Goal: Information Seeking & Learning: Learn about a topic

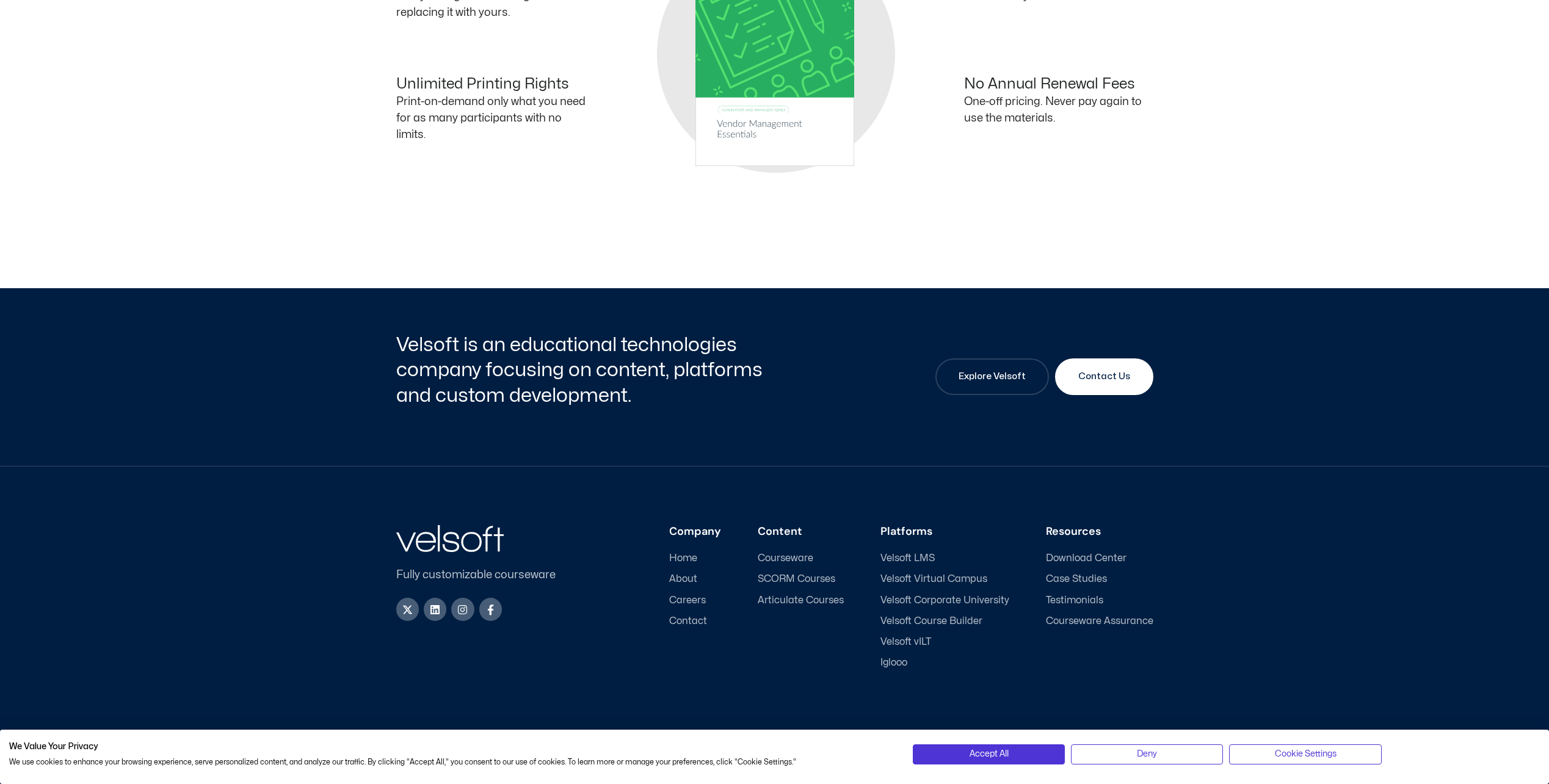
scroll to position [889, 0]
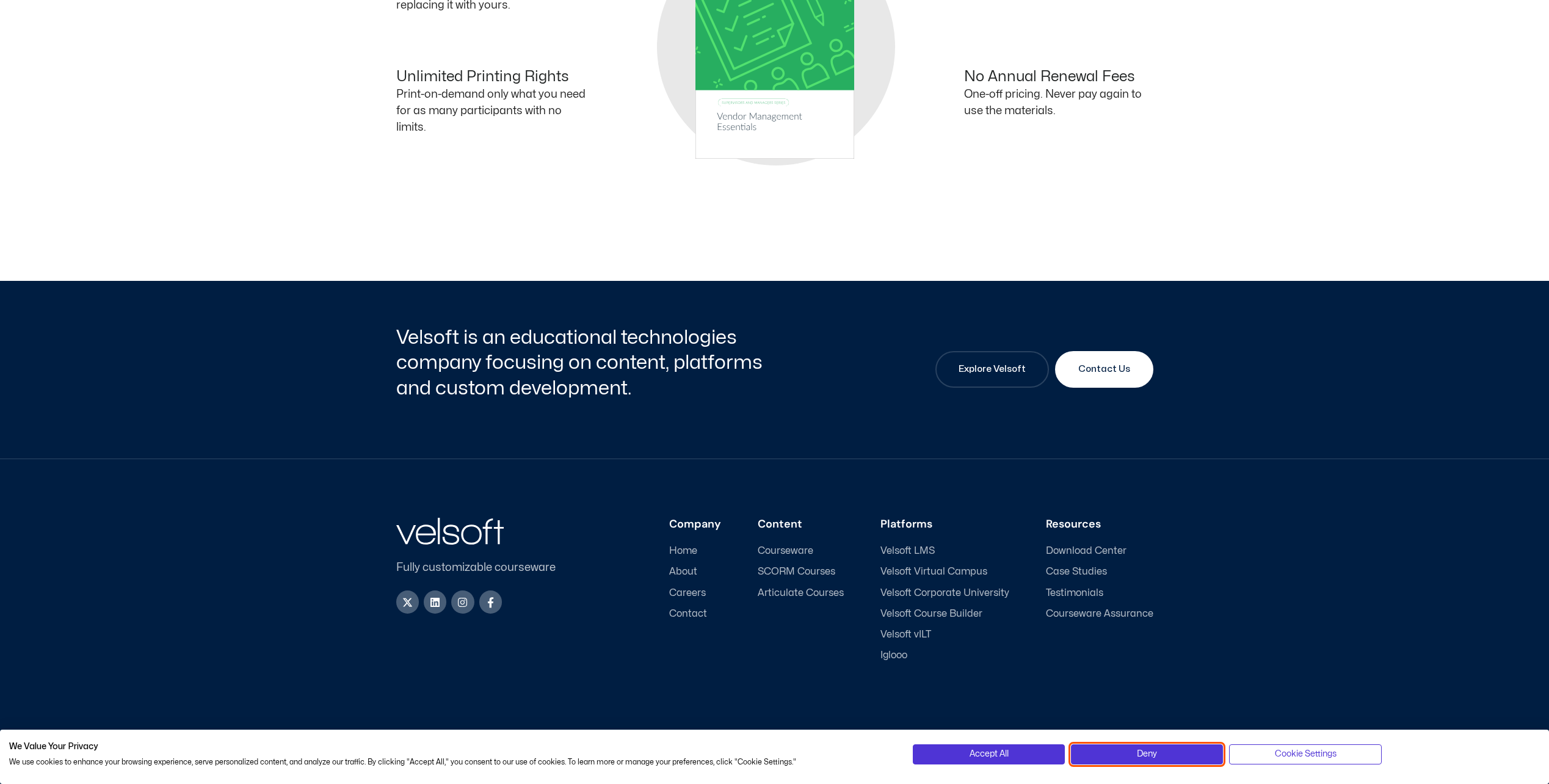
click at [1198, 754] on button "Deny" at bounding box center [1147, 754] width 152 height 20
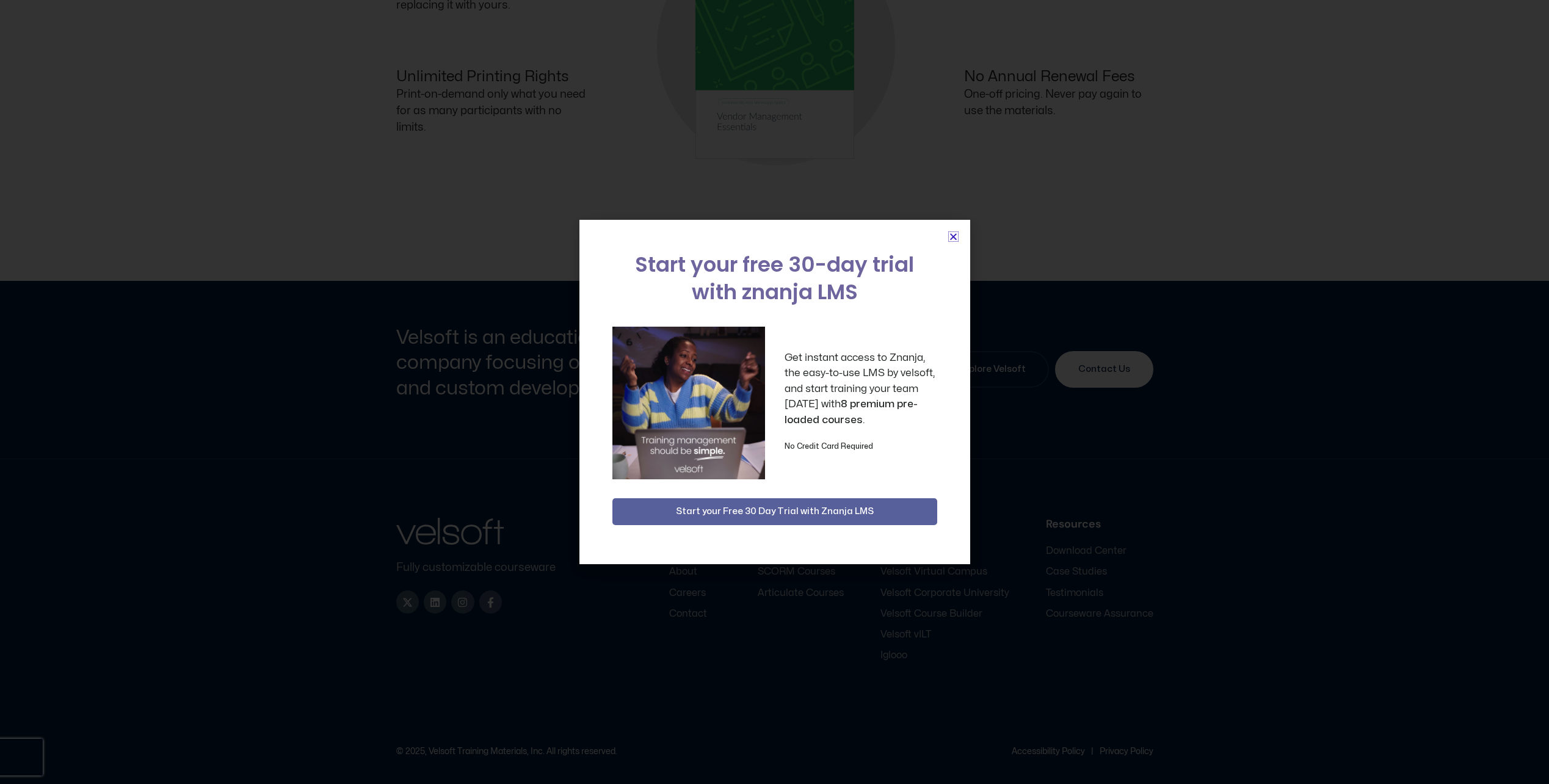
click at [954, 236] on icon "Close" at bounding box center [953, 237] width 9 height 9
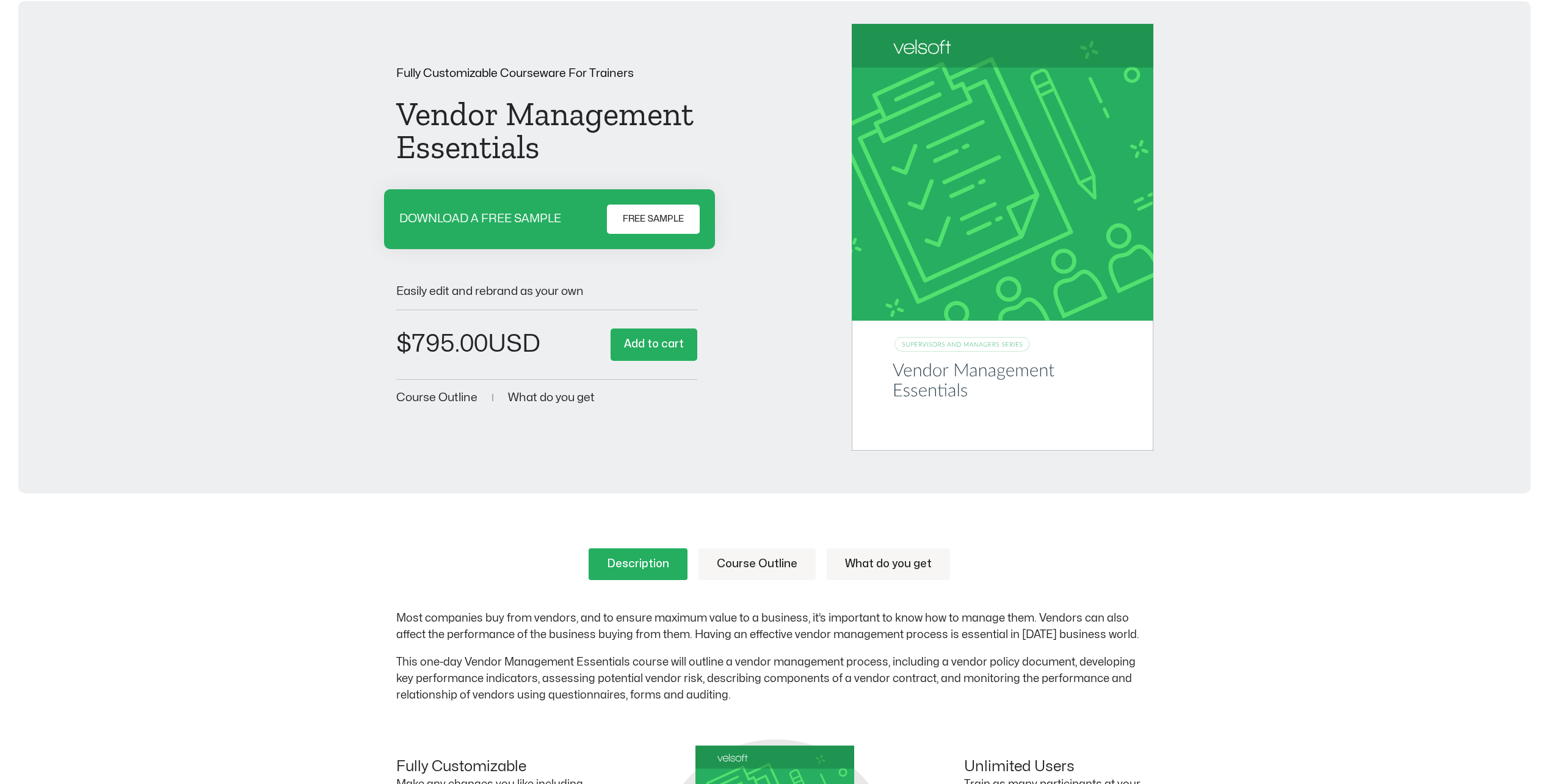
scroll to position [122, 0]
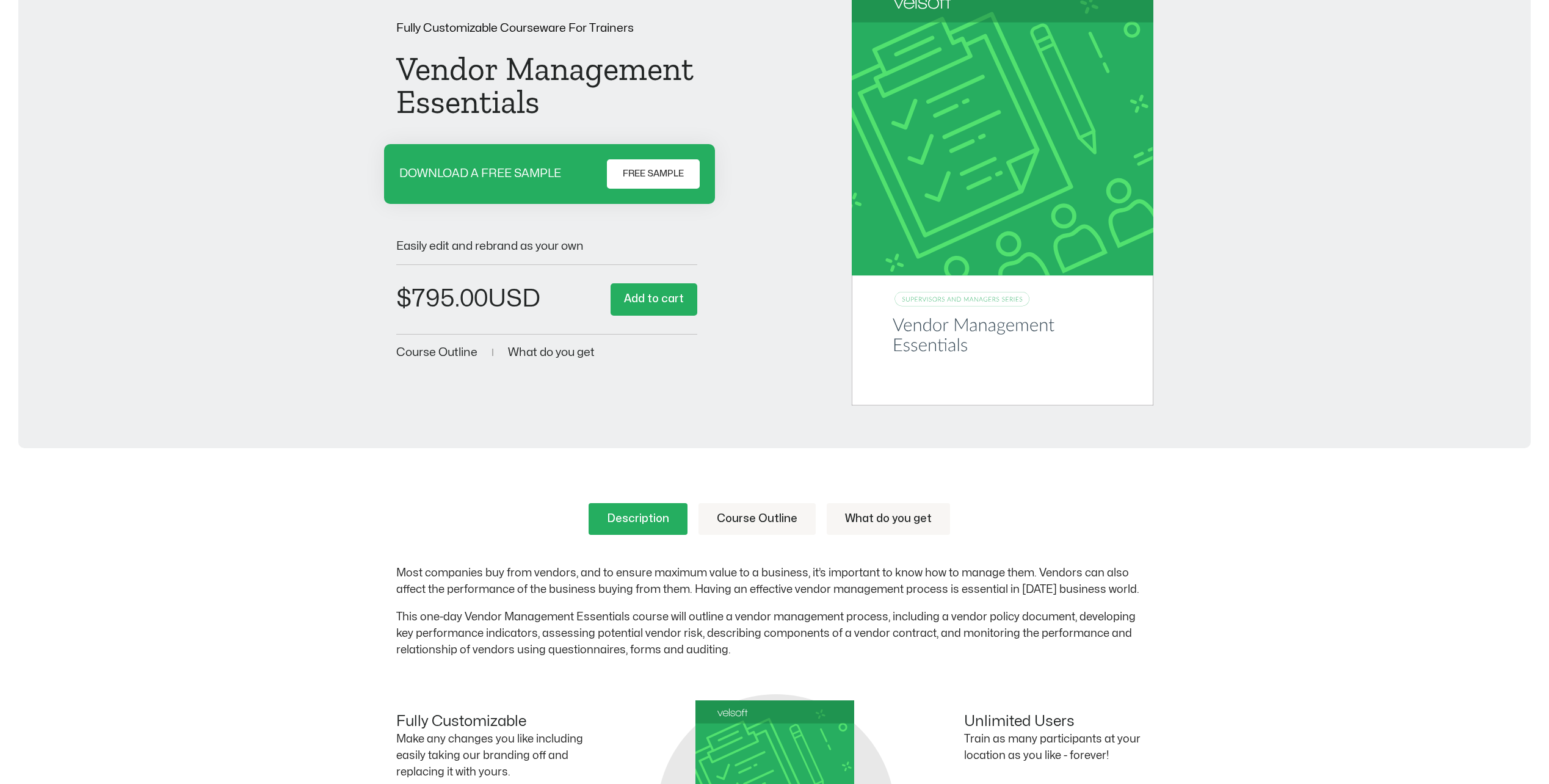
click at [736, 515] on link "Course Outline" at bounding box center [757, 519] width 117 height 32
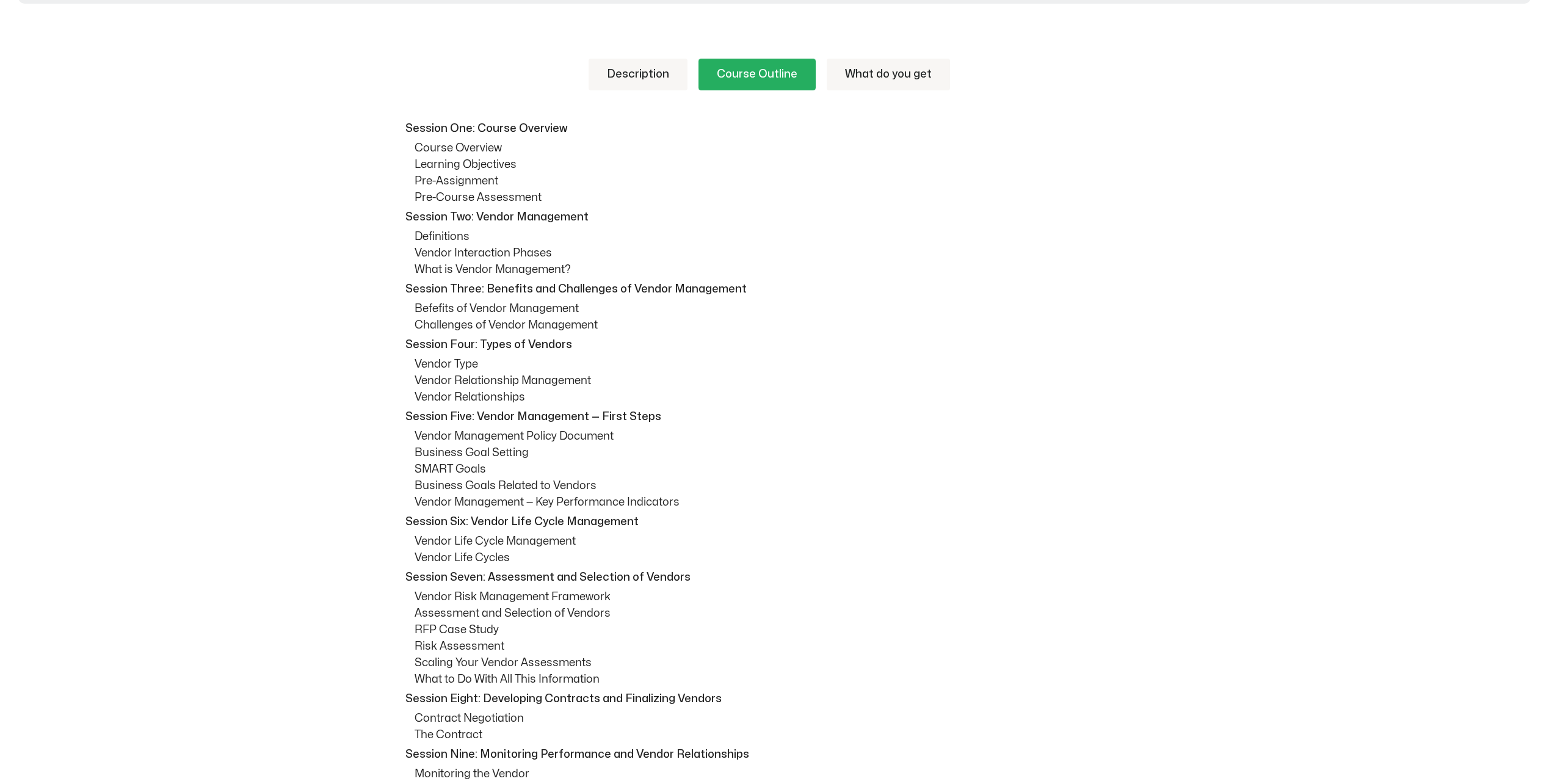
scroll to position [610, 0]
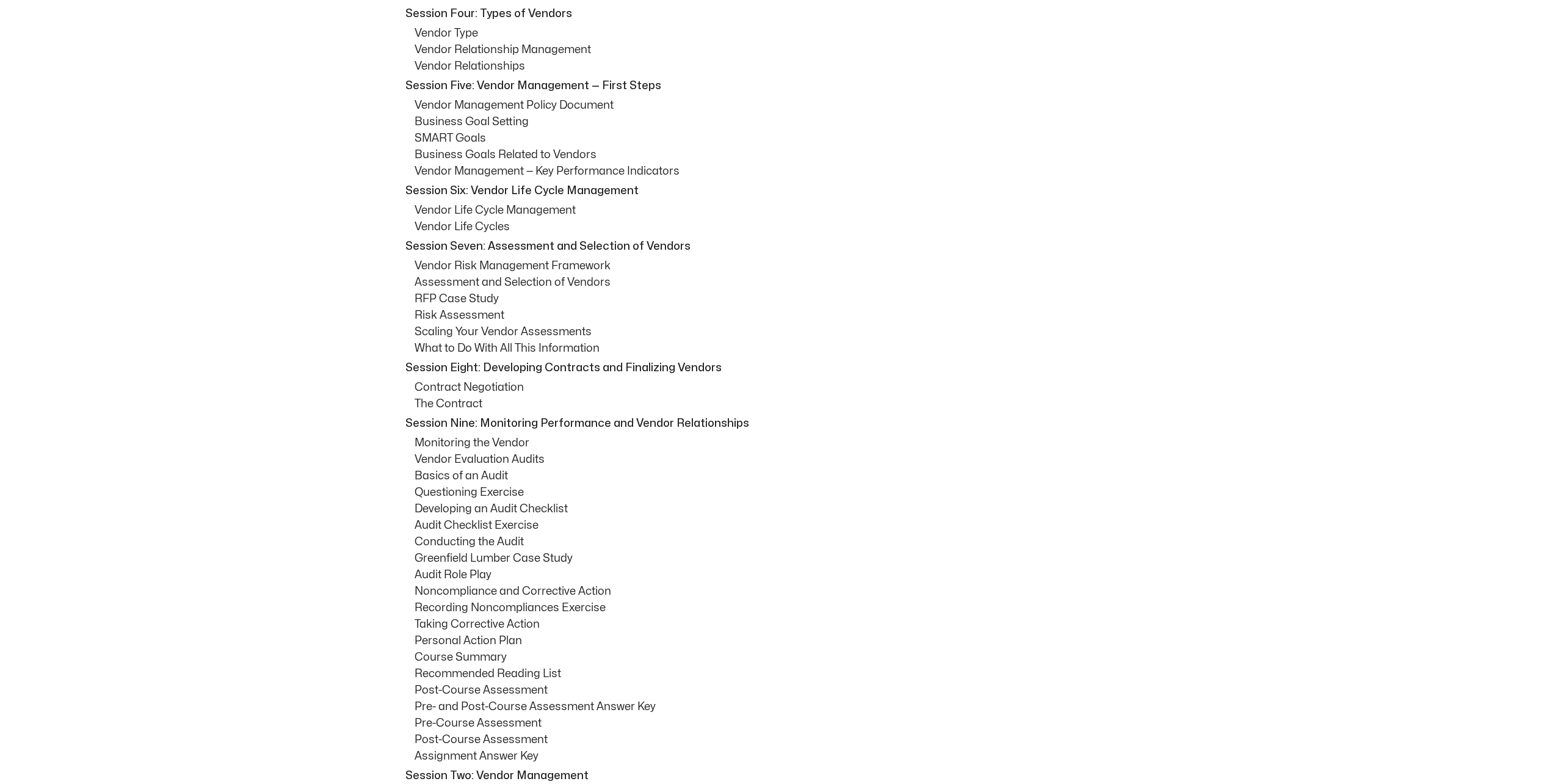
scroll to position [916, 0]
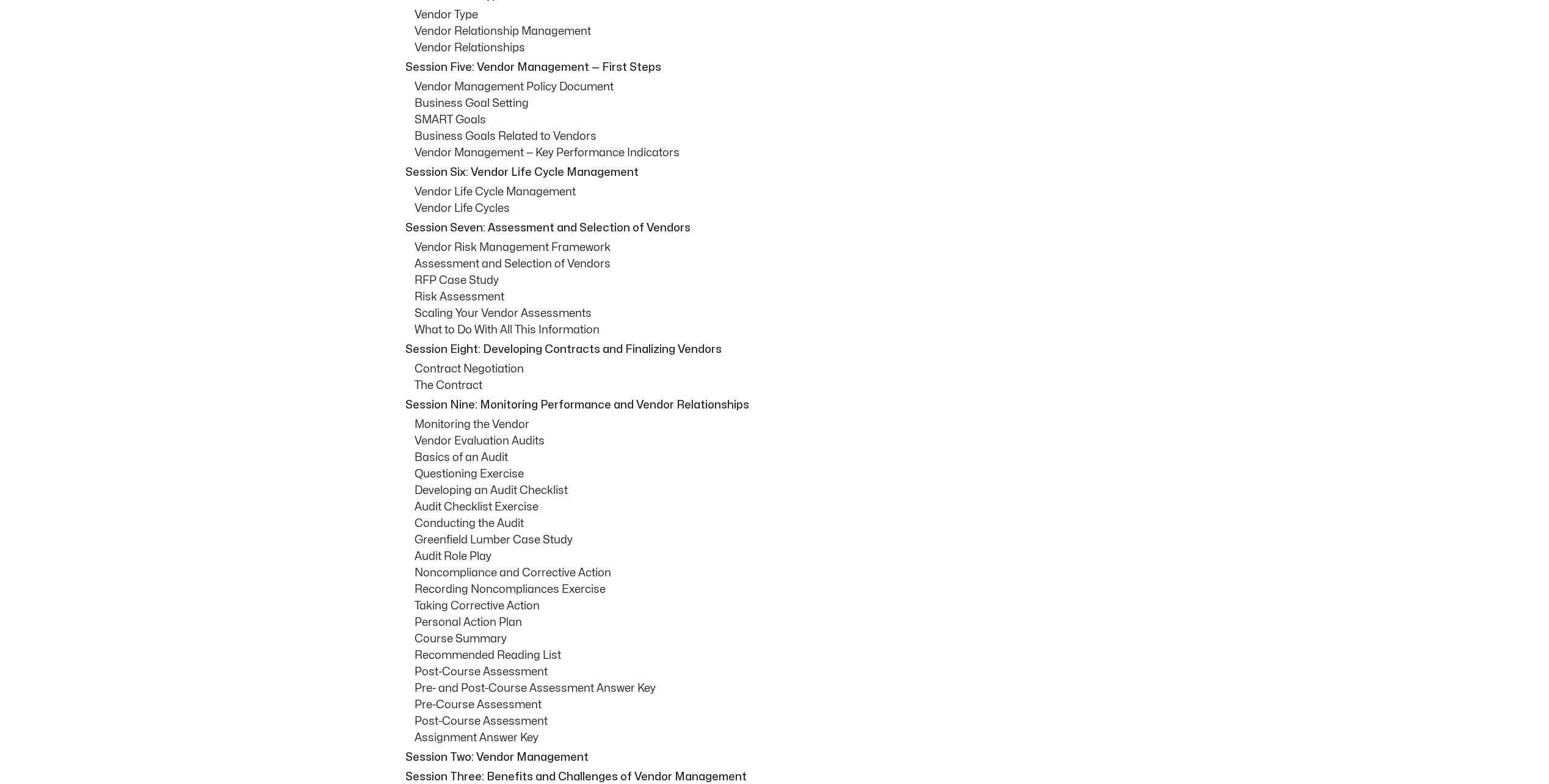
click at [341, 418] on div "Description Course Outline What do you get Most companies buy from vendors, and…" at bounding box center [774, 574] width 1549 height 1804
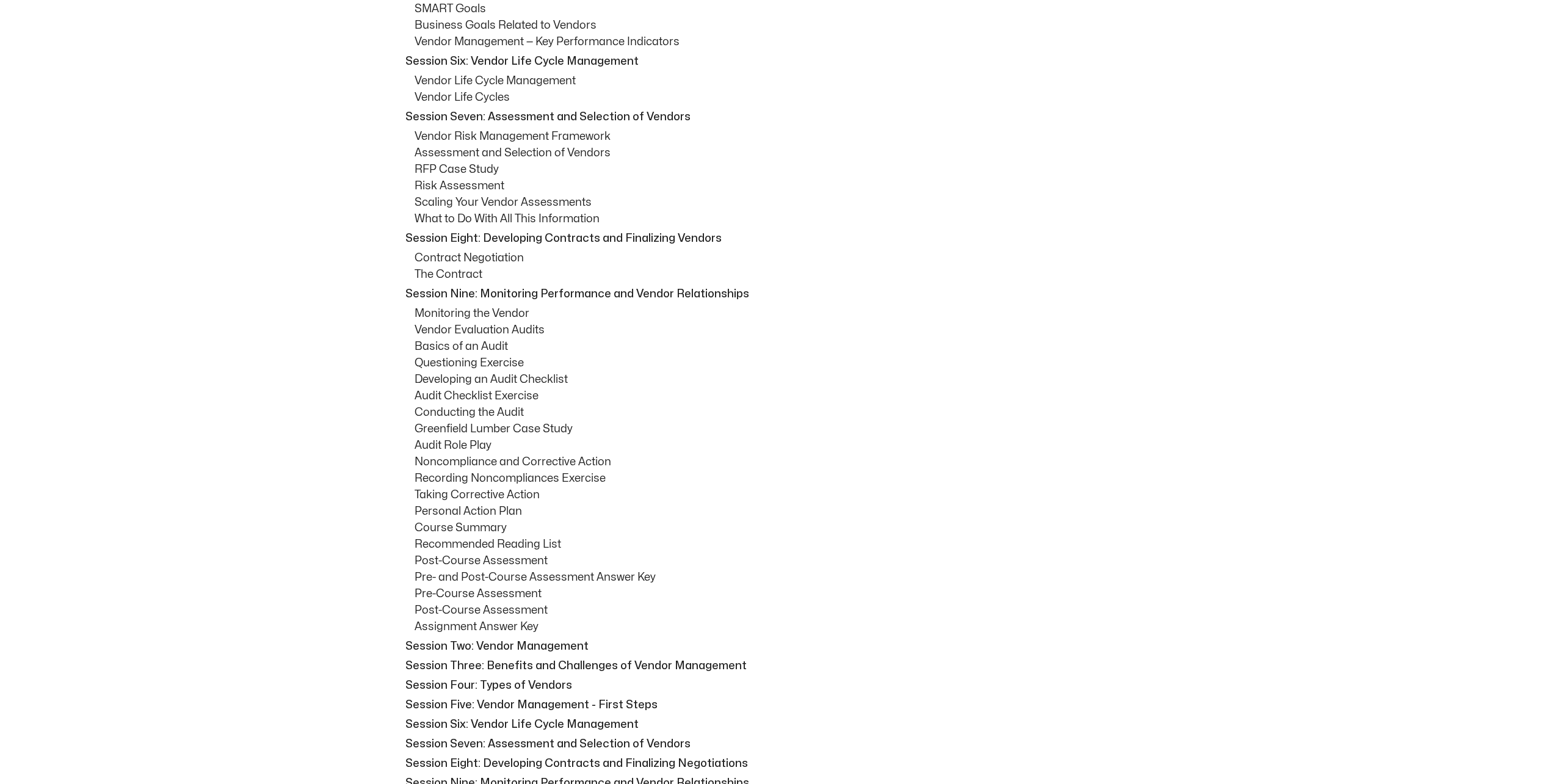
scroll to position [1099, 0]
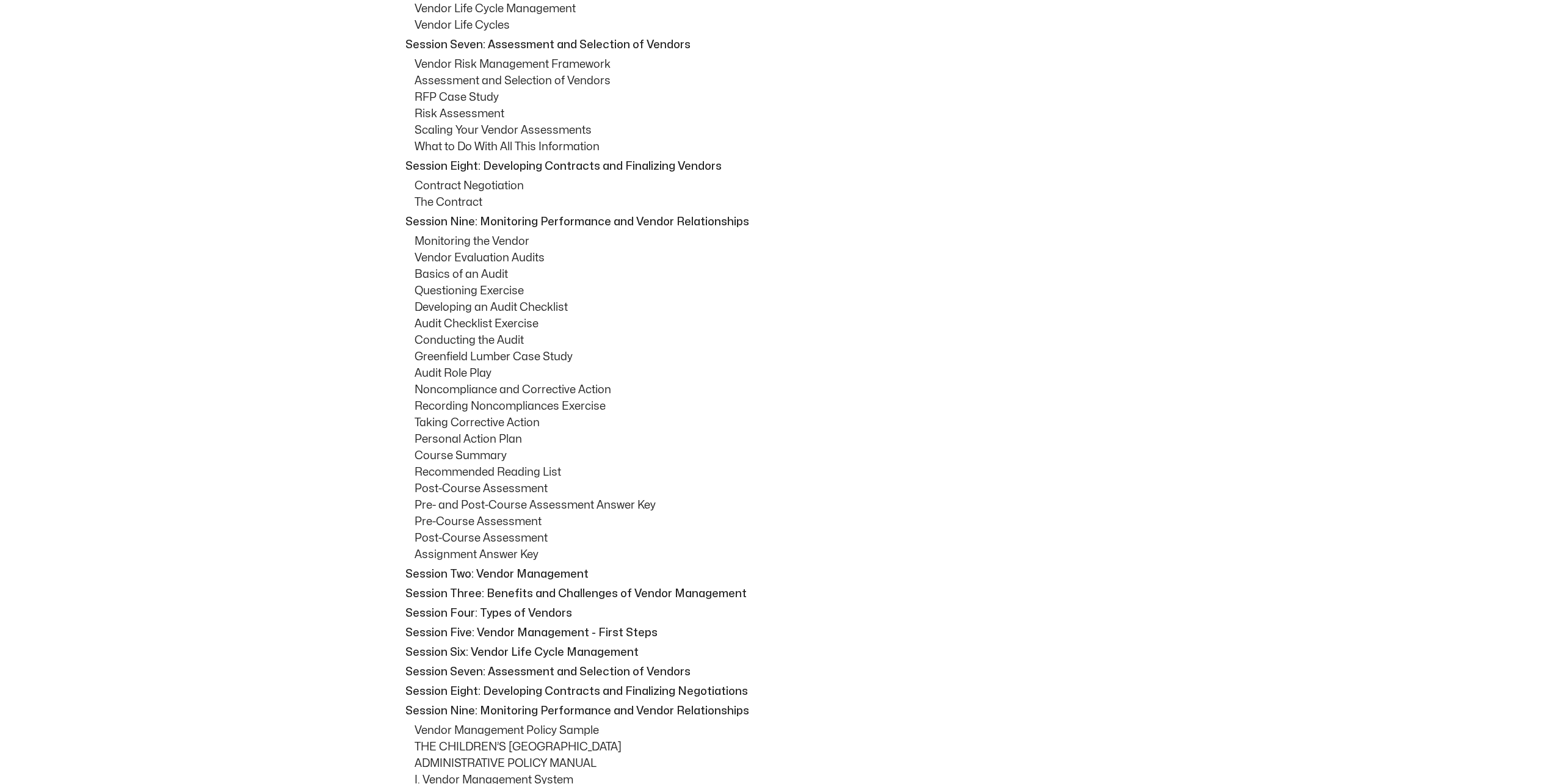
click at [332, 350] on div "Description Course Outline What do you get Most companies buy from vendors, and…" at bounding box center [774, 391] width 1549 height 1804
click at [328, 357] on div "Description Course Outline What do you get Most companies buy from vendors, and…" at bounding box center [774, 391] width 1549 height 1804
drag, startPoint x: 439, startPoint y: 288, endPoint x: 512, endPoint y: 288, distance: 73.0
click at [512, 288] on p "Questioning Exercise" at bounding box center [784, 290] width 739 height 16
click at [346, 343] on div "Description Course Outline What do you get Most companies buy from vendors, and…" at bounding box center [774, 391] width 1549 height 1804
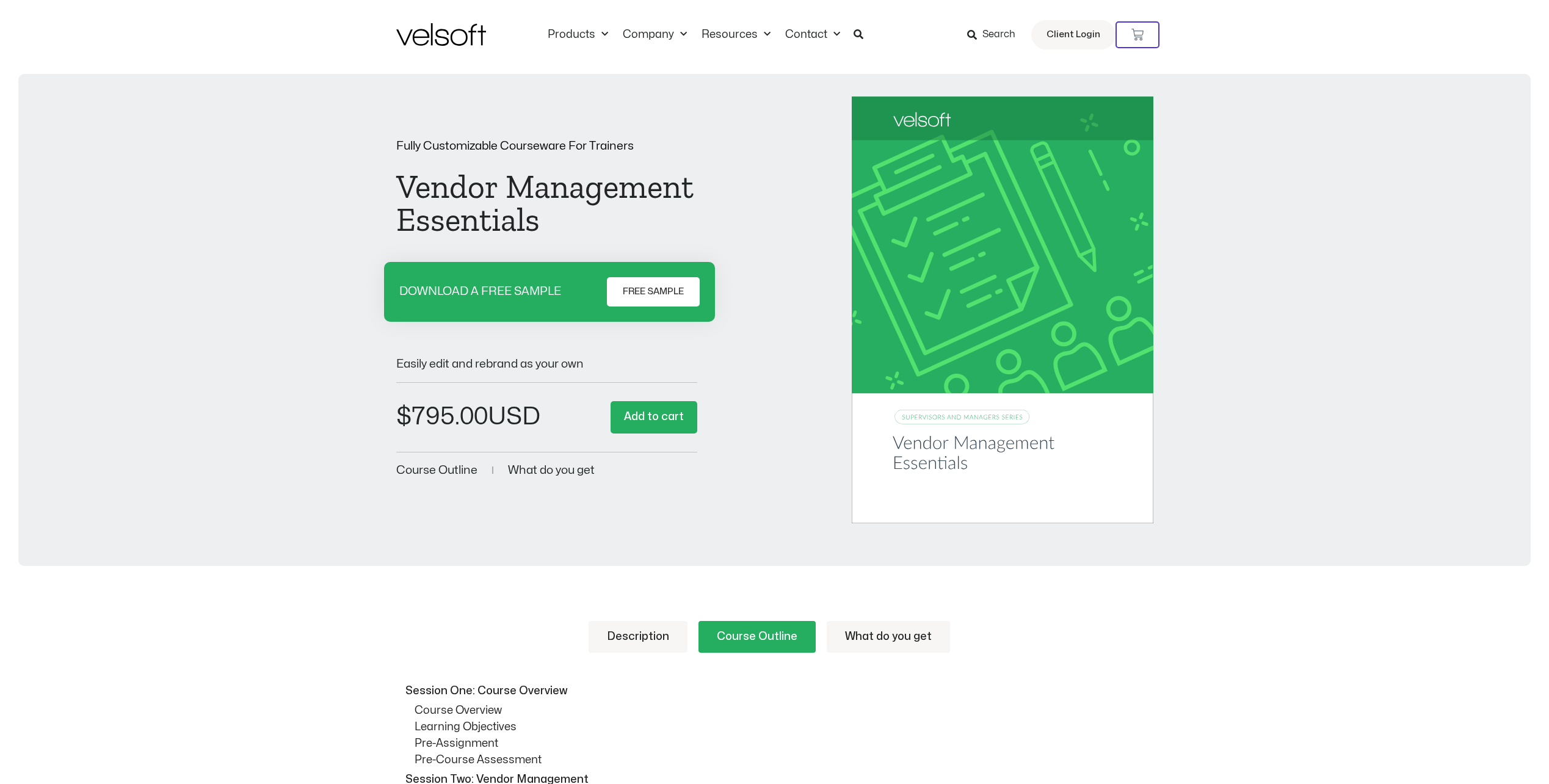
scroll to position [0, 0]
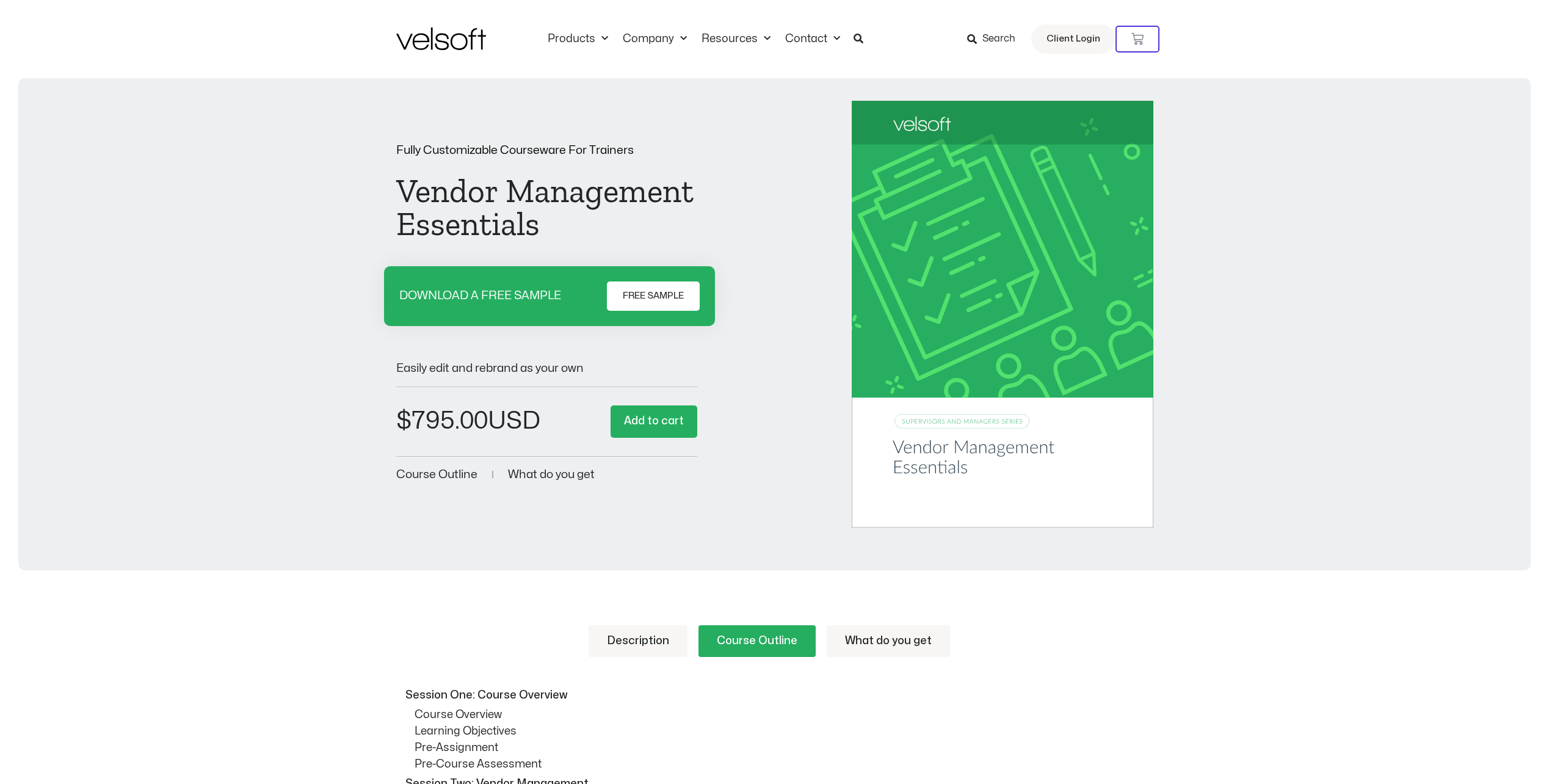
drag, startPoint x: 914, startPoint y: 624, endPoint x: 866, endPoint y: 628, distance: 48.2
drag, startPoint x: 866, startPoint y: 628, endPoint x: 859, endPoint y: 639, distance: 13.0
click at [859, 639] on link "What do you get" at bounding box center [888, 641] width 123 height 32
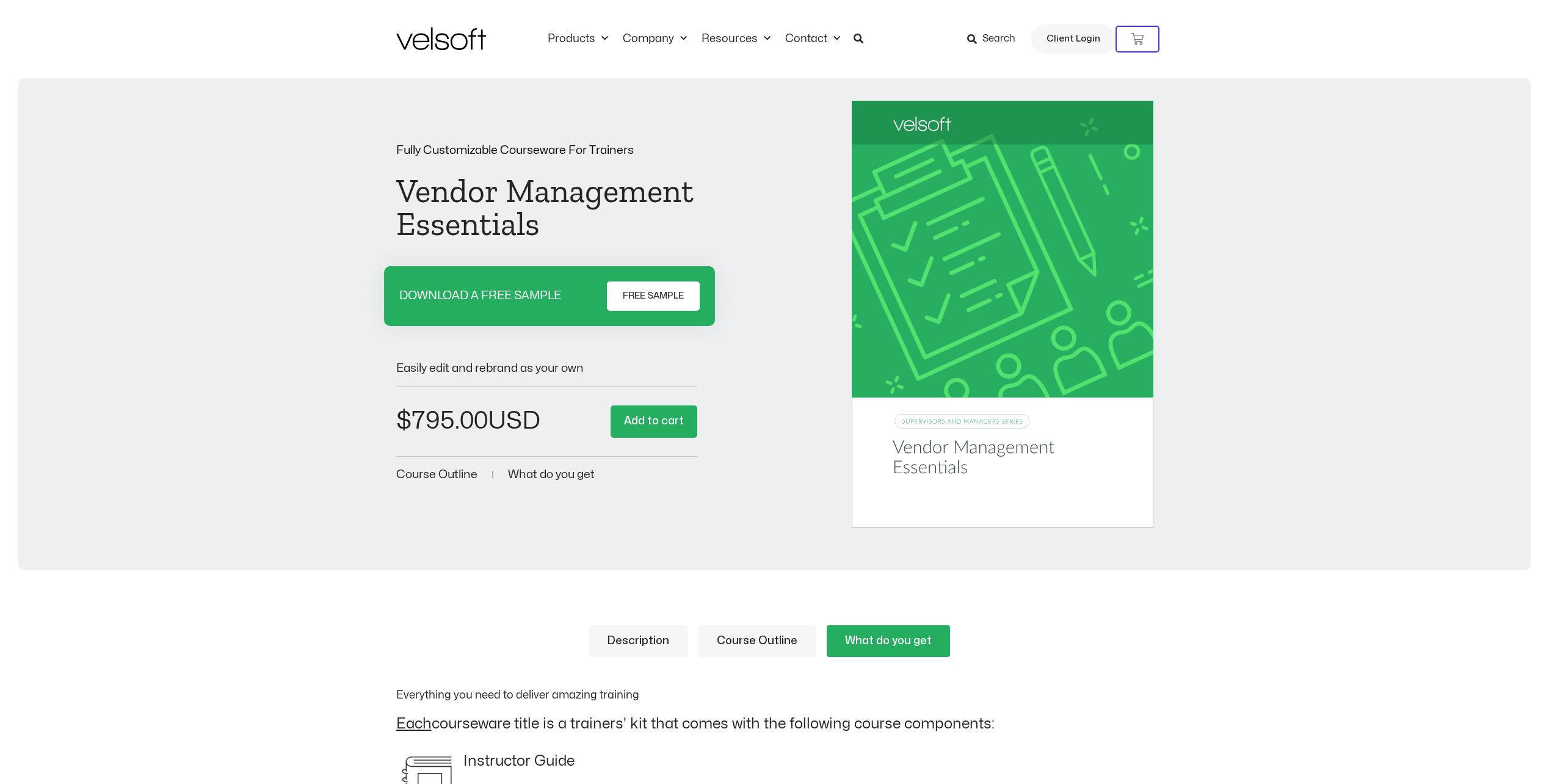
click at [652, 303] on span "FREE SAMPLE" at bounding box center [653, 295] width 61 height 15
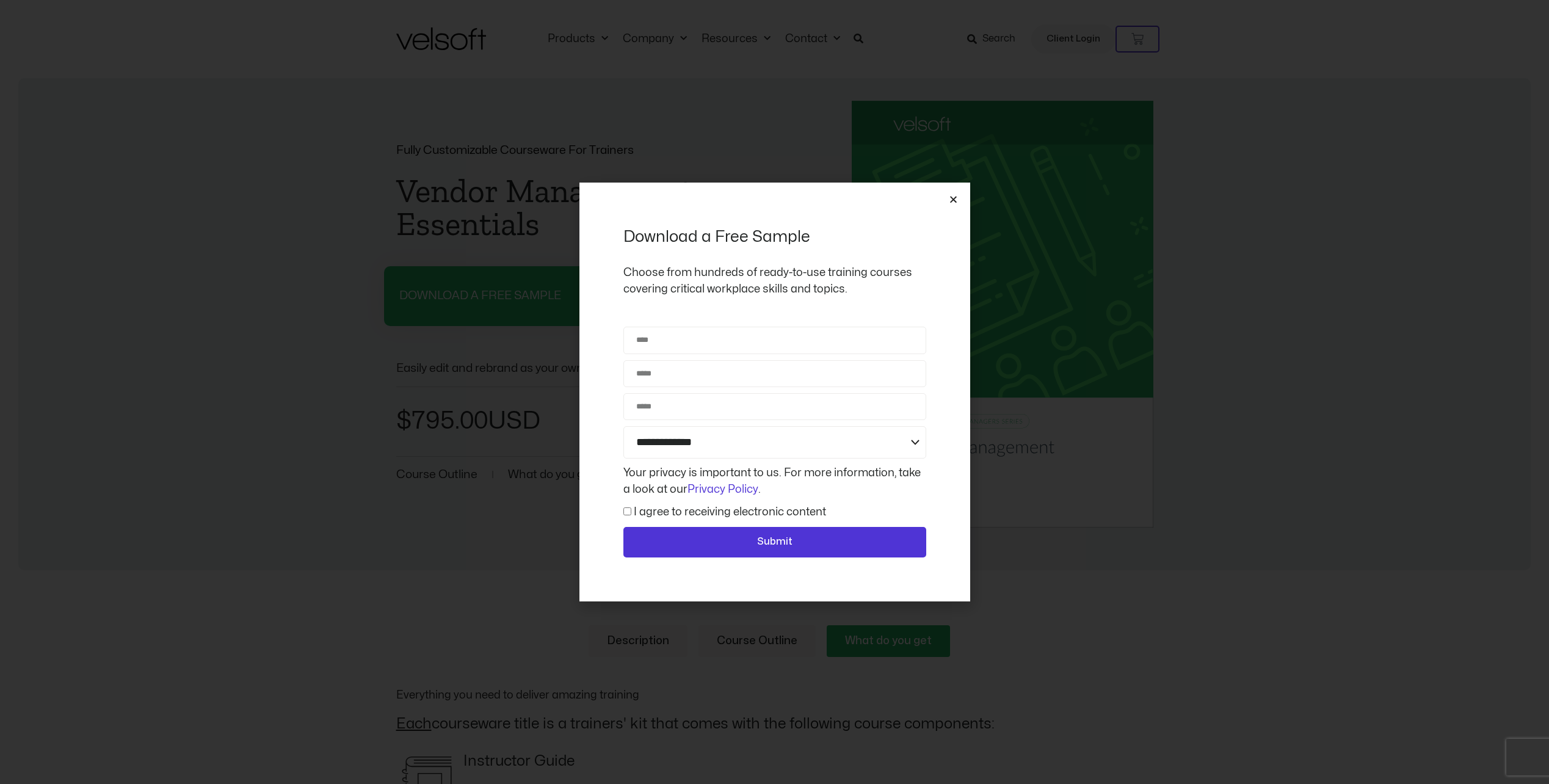
click at [950, 204] on icon "Close" at bounding box center [953, 199] width 9 height 9
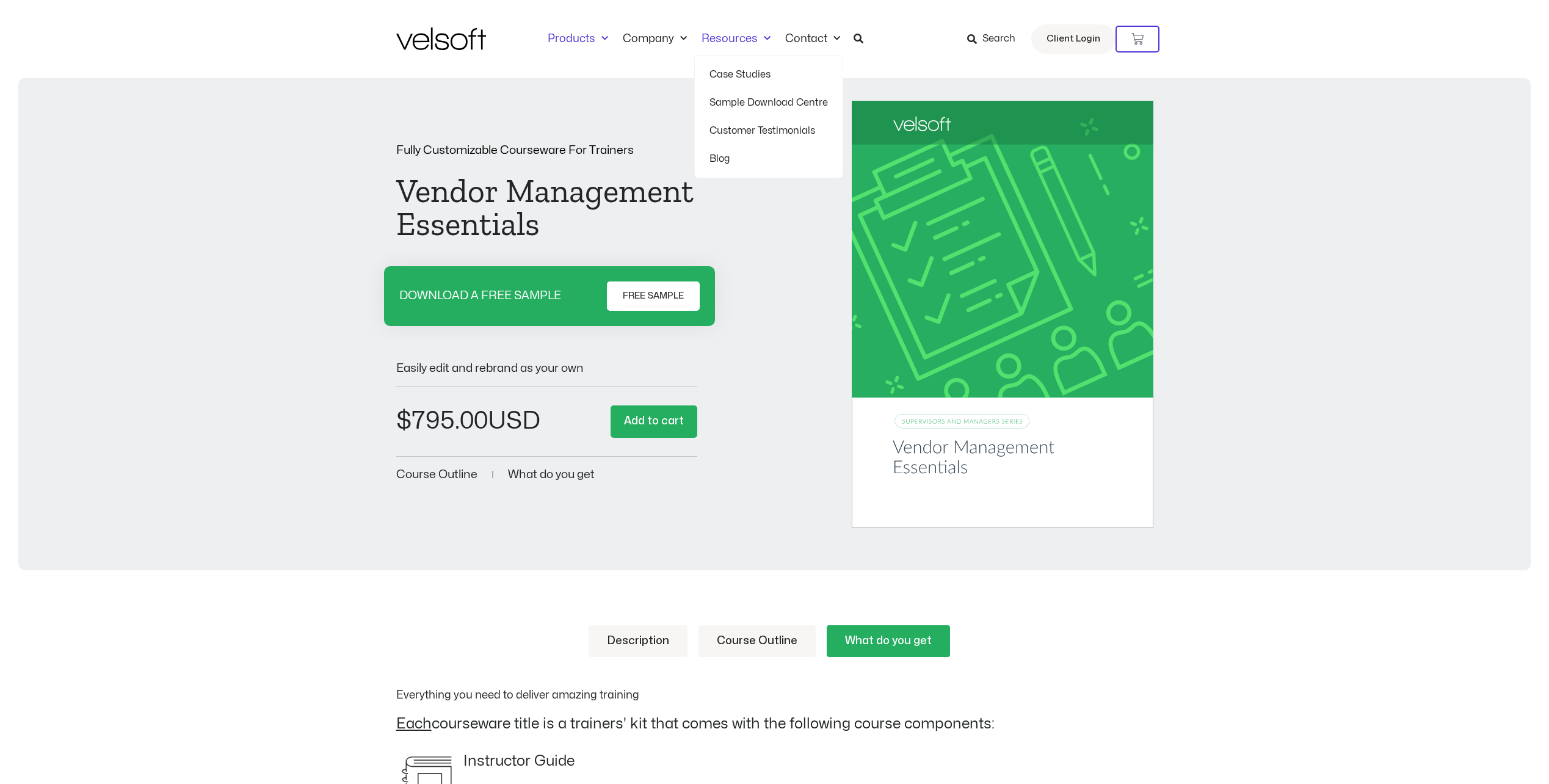
click at [599, 41] on span "Menu" at bounding box center [601, 38] width 13 height 20
click at [597, 41] on span "Menu" at bounding box center [601, 38] width 13 height 20
click at [657, 41] on link "Company" at bounding box center [654, 39] width 79 height 14
